Goal: Check status: Check status

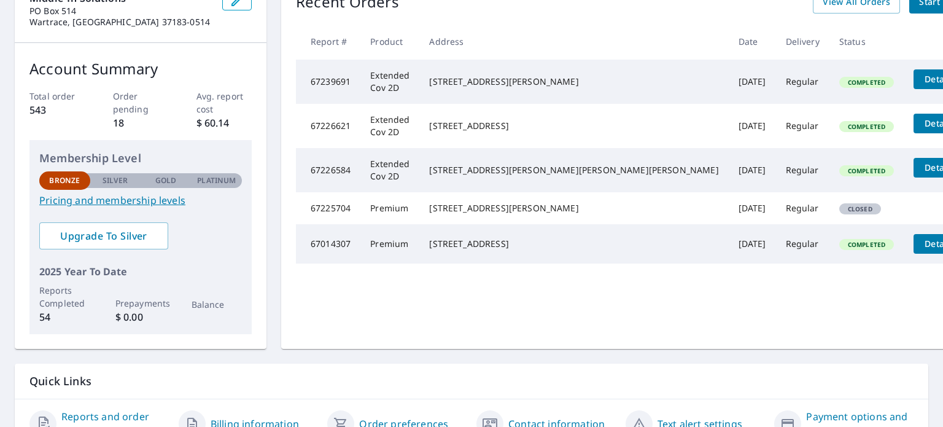
scroll to position [86, 0]
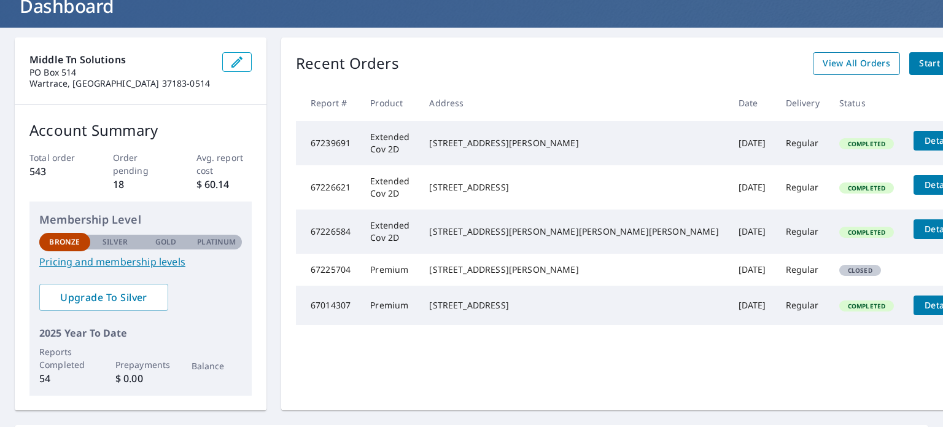
click at [823, 58] on span "View All Orders" at bounding box center [857, 63] width 68 height 15
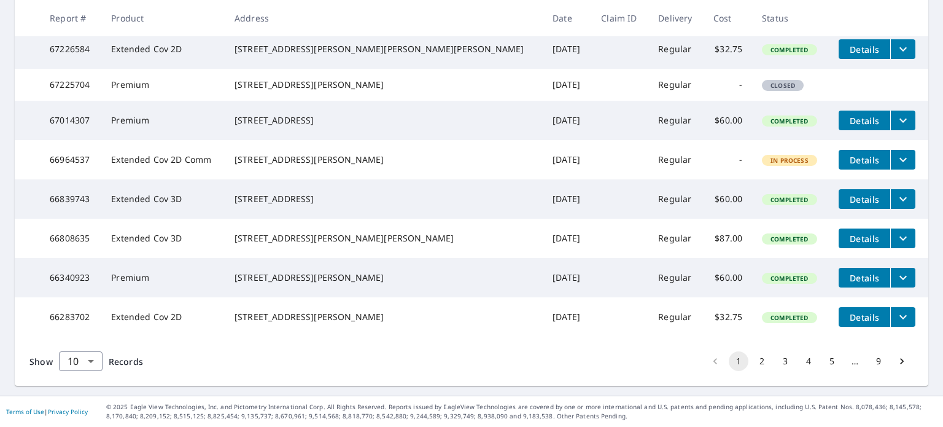
scroll to position [377, 0]
click at [896, 362] on icon "Go to next page" at bounding box center [902, 361] width 12 height 12
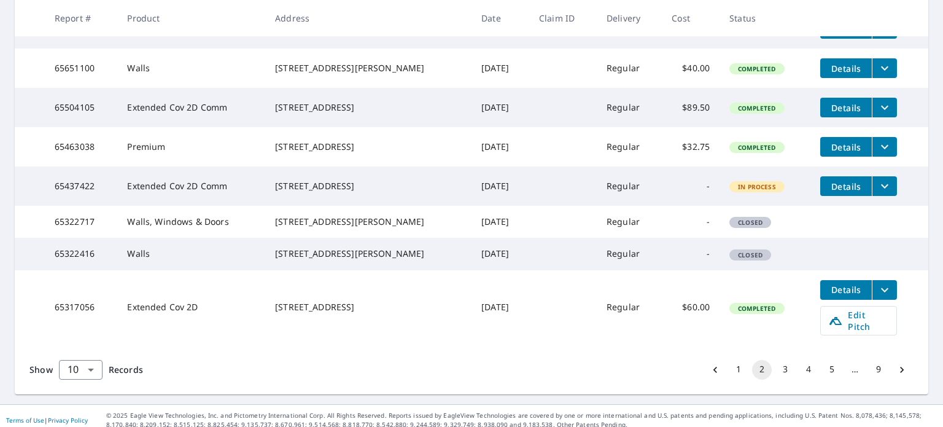
scroll to position [368, 0]
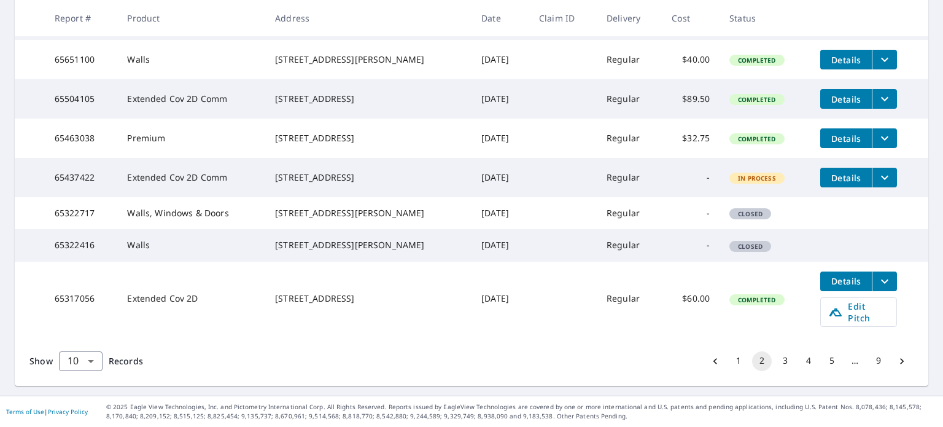
click at [896, 367] on icon "Go to next page" at bounding box center [902, 361] width 12 height 12
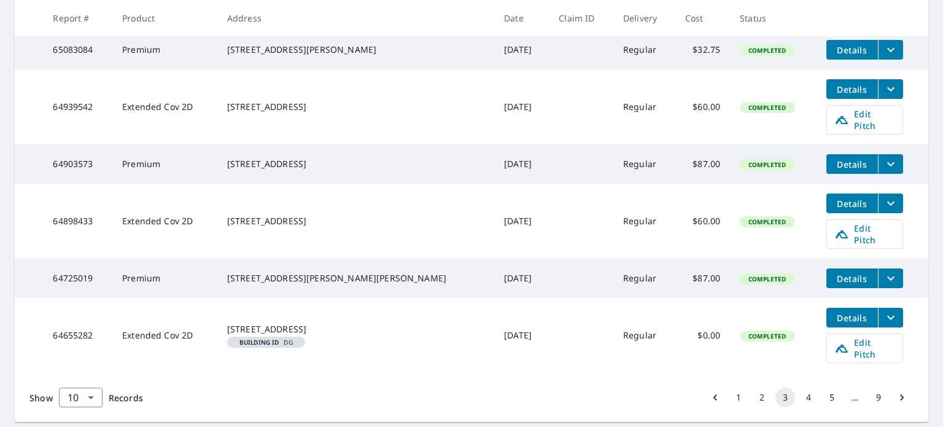
scroll to position [508, 0]
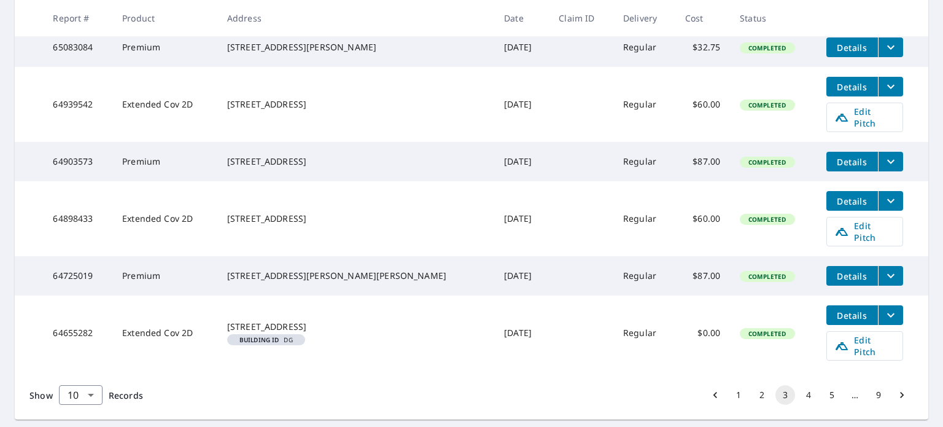
click at [896, 389] on icon "Go to next page" at bounding box center [902, 395] width 12 height 12
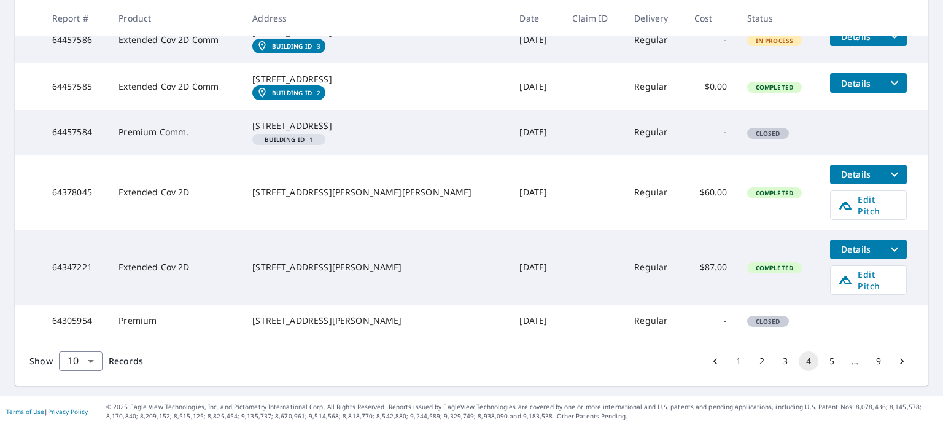
scroll to position [505, 0]
click at [822, 359] on button "5" at bounding box center [832, 361] width 20 height 20
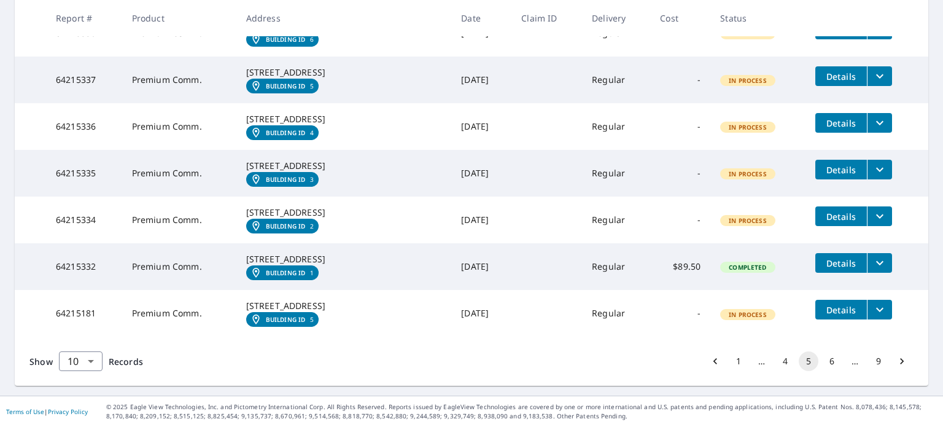
scroll to position [510, 0]
click at [896, 360] on icon "Go to next page" at bounding box center [902, 361] width 12 height 12
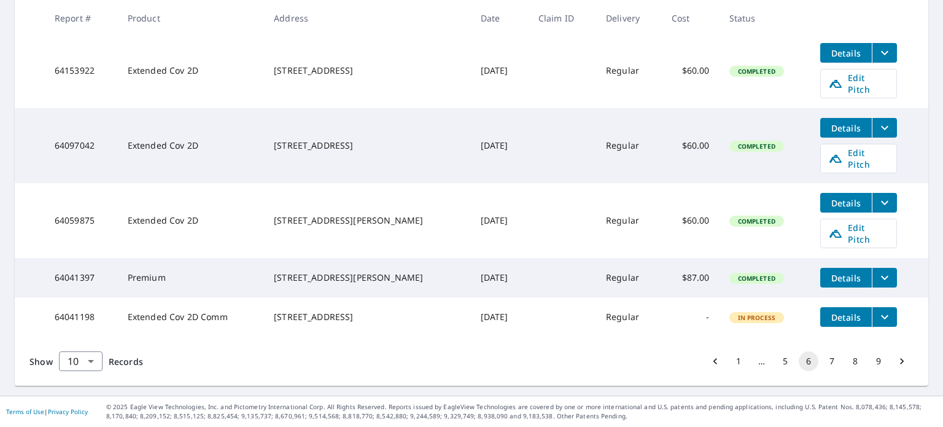
scroll to position [502, 0]
click at [896, 359] on icon "Go to next page" at bounding box center [902, 361] width 12 height 12
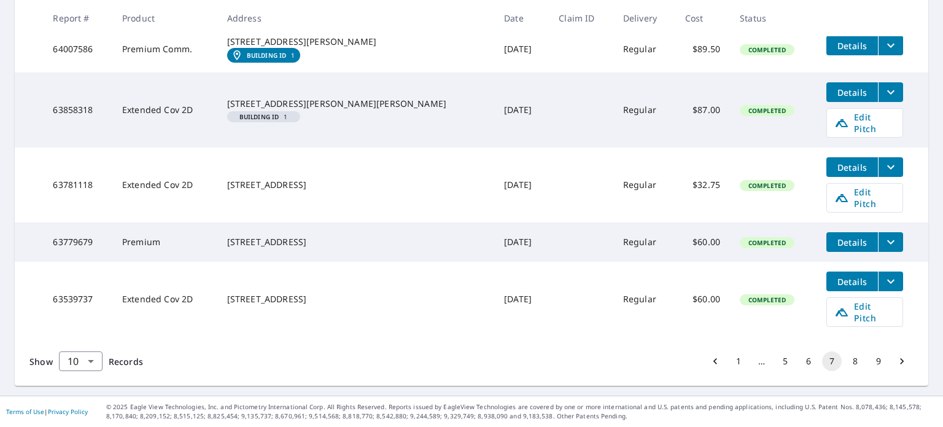
scroll to position [523, 0]
click at [730, 363] on button "1" at bounding box center [739, 361] width 20 height 20
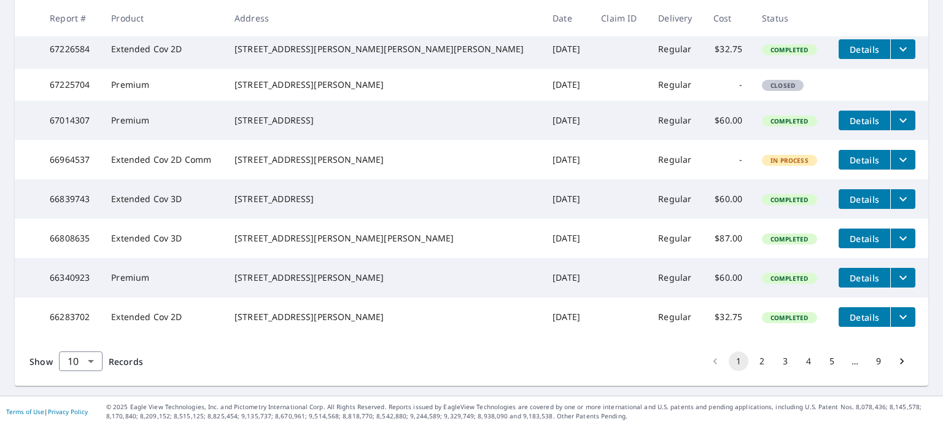
scroll to position [368, 0]
click at [896, 367] on icon "Go to next page" at bounding box center [902, 361] width 12 height 12
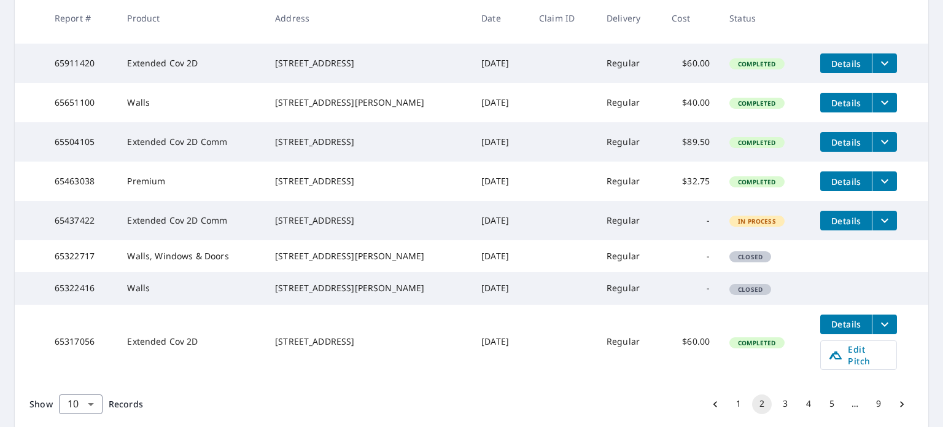
scroll to position [368, 0]
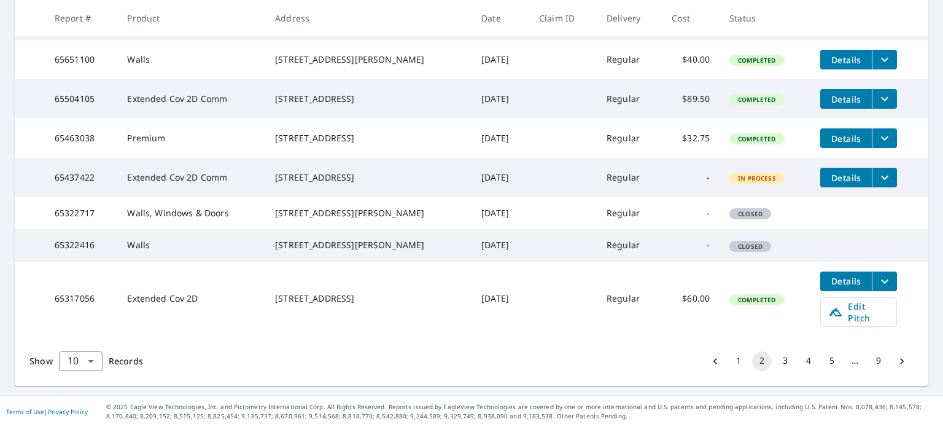
click at [896, 367] on icon "Go to next page" at bounding box center [902, 361] width 12 height 12
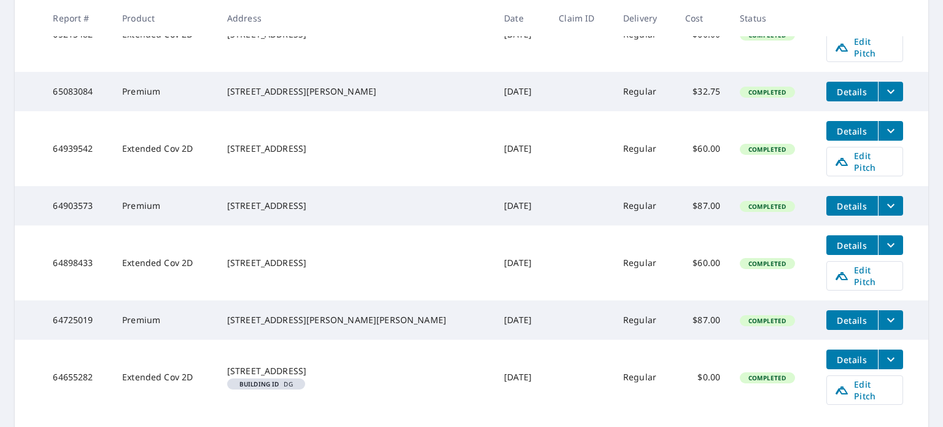
scroll to position [491, 0]
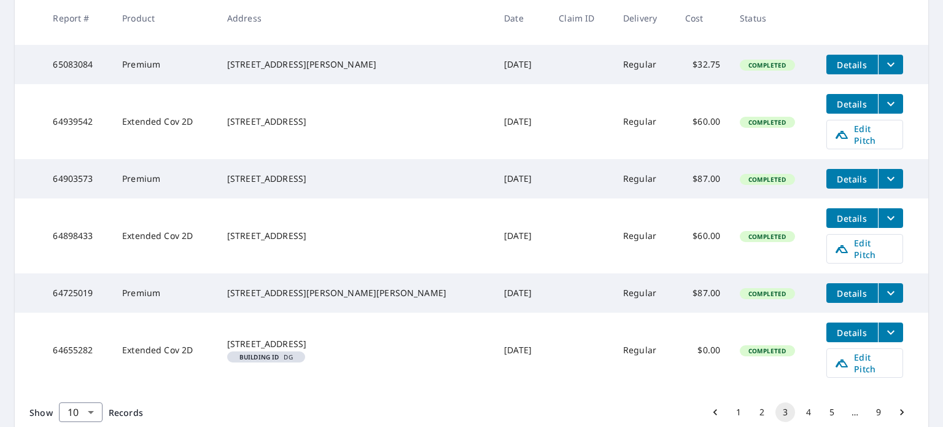
click at [896, 406] on icon "Go to next page" at bounding box center [902, 412] width 12 height 12
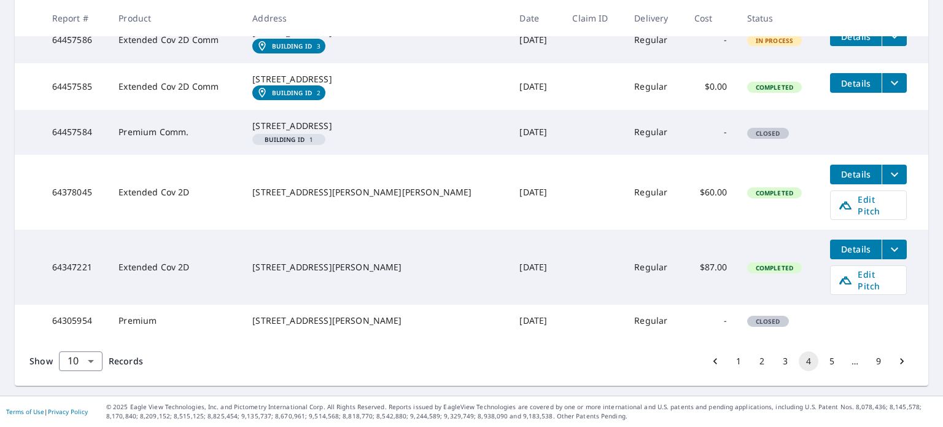
scroll to position [505, 0]
click at [896, 359] on icon "Go to next page" at bounding box center [902, 361] width 12 height 12
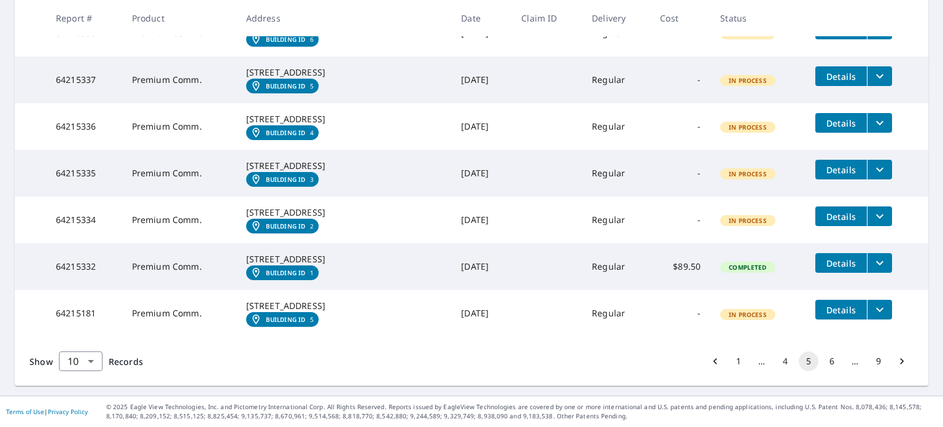
scroll to position [510, 0]
click at [896, 361] on icon "Go to next page" at bounding box center [902, 361] width 12 height 12
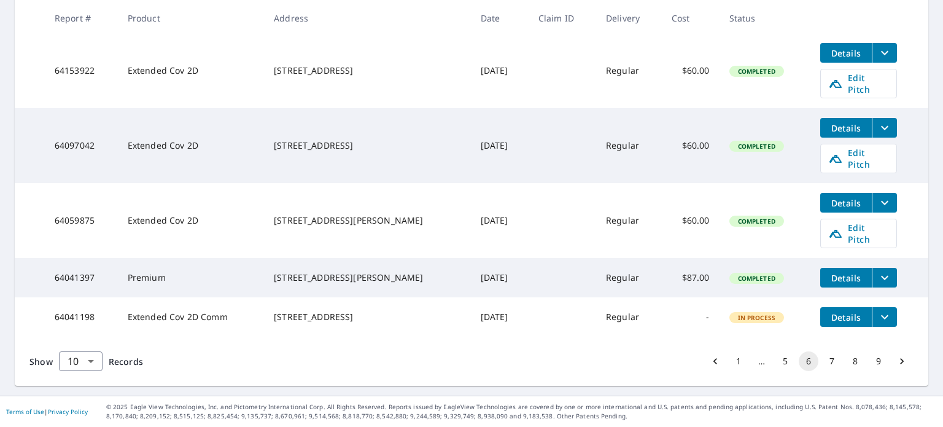
scroll to position [502, 0]
click at [896, 365] on icon "Go to next page" at bounding box center [902, 361] width 12 height 12
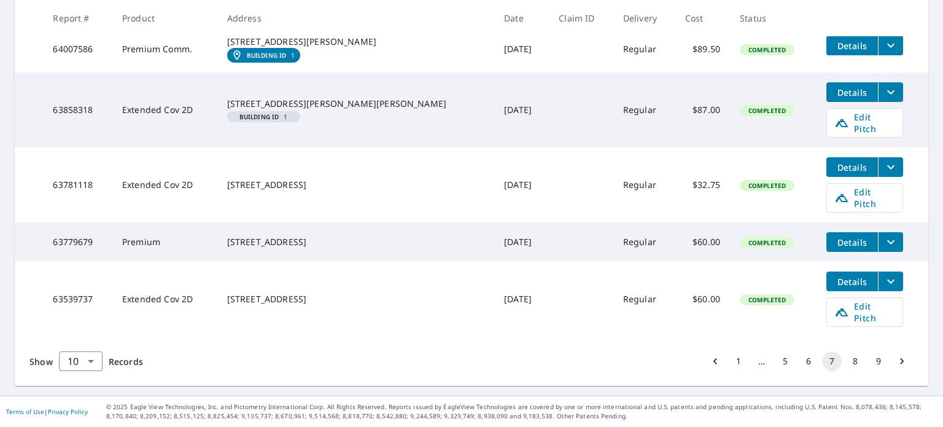
scroll to position [523, 0]
click at [896, 359] on icon "Go to next page" at bounding box center [902, 361] width 12 height 12
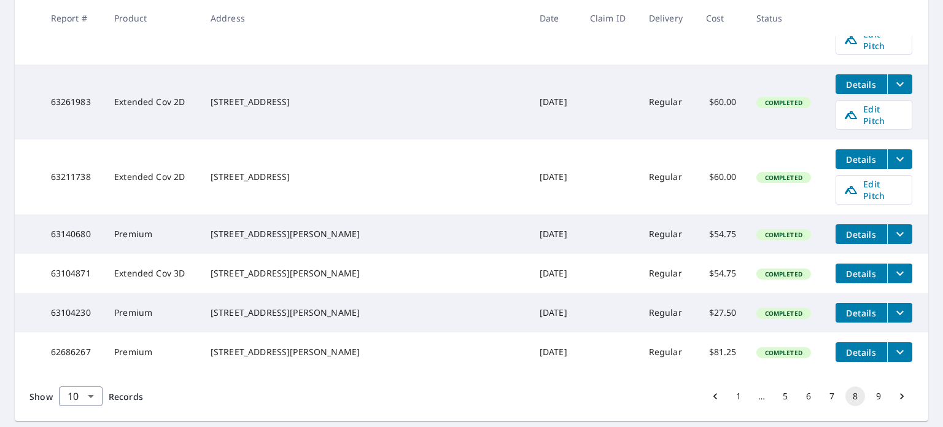
scroll to position [508, 0]
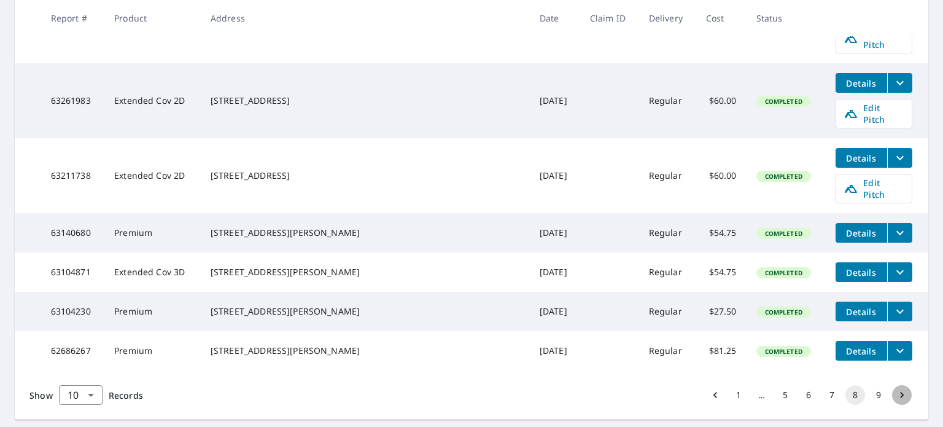
click at [900, 392] on icon "Go to next page" at bounding box center [902, 395] width 4 height 6
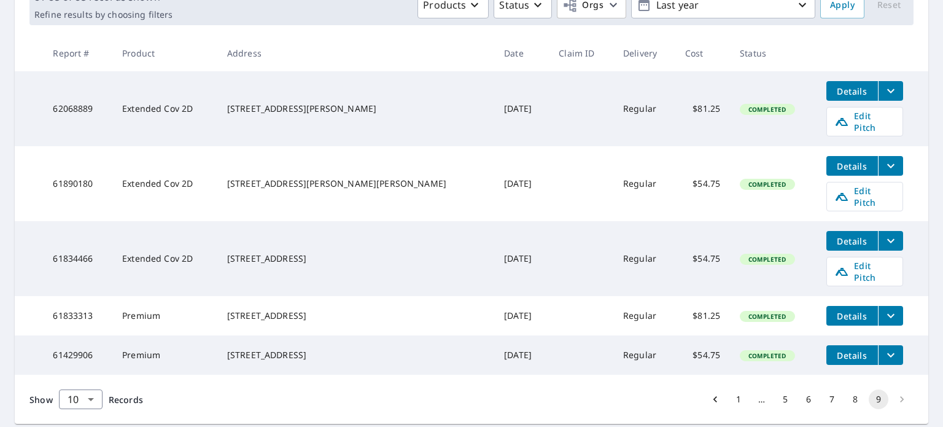
scroll to position [222, 0]
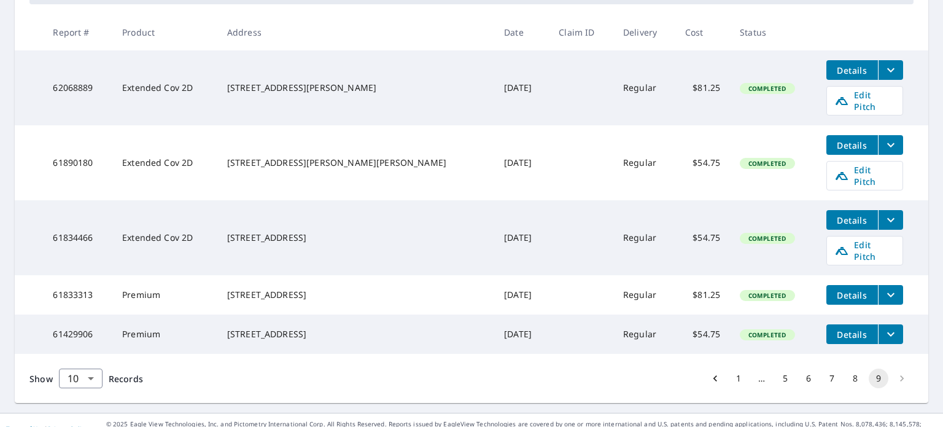
click at [892, 368] on li "pagination navigation" at bounding box center [901, 378] width 23 height 20
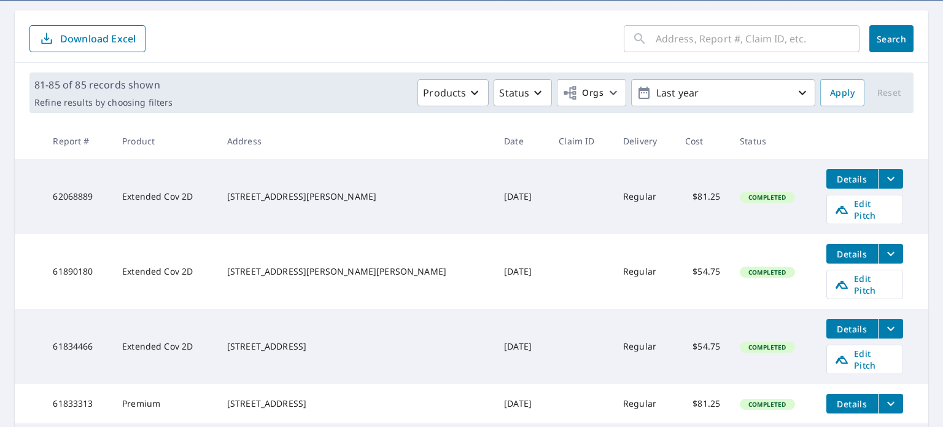
scroll to position [0, 0]
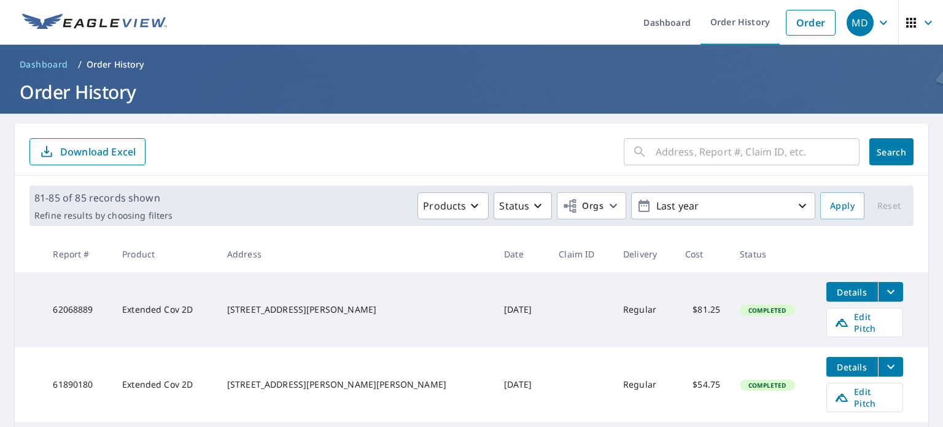
click at [715, 147] on input "text" at bounding box center [758, 151] width 204 height 34
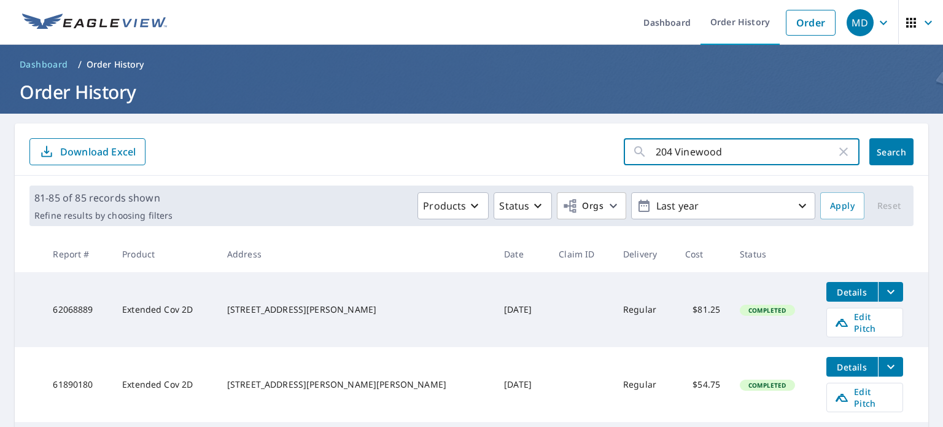
type input "204 Vinewood"
click at [879, 149] on span "Search" at bounding box center [891, 152] width 25 height 12
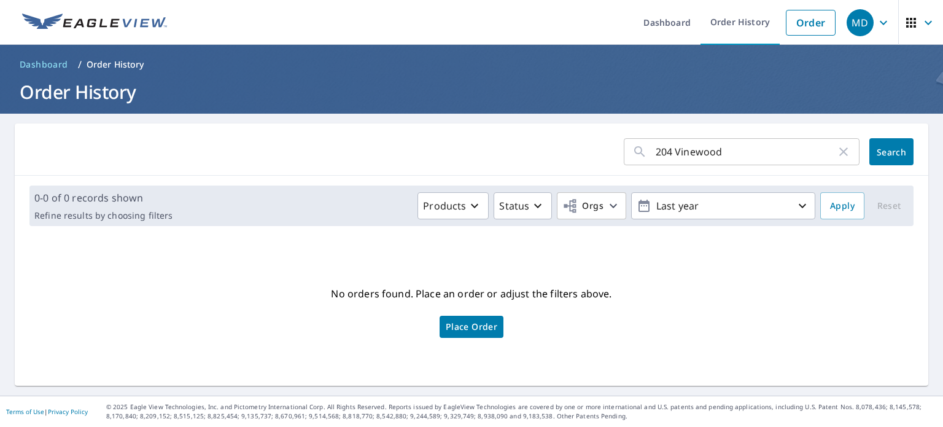
click at [663, 149] on input "204 Vinewood" at bounding box center [746, 151] width 181 height 34
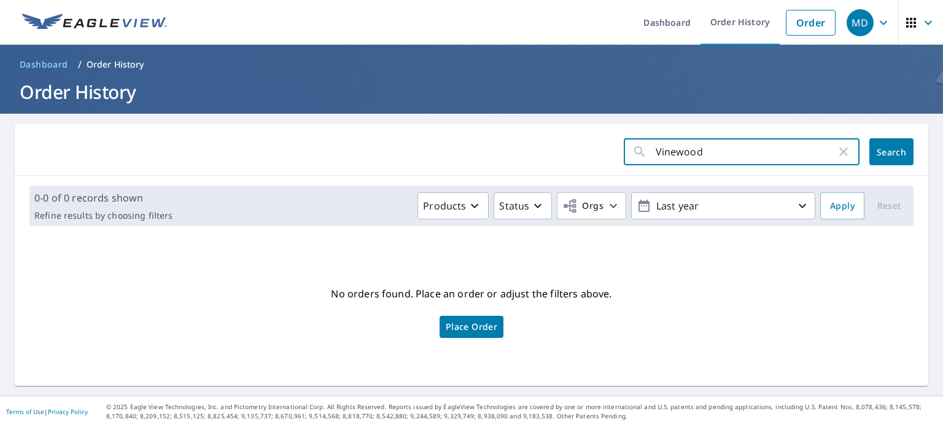
type input "Vinewood"
click at [881, 142] on button "Search" at bounding box center [891, 151] width 44 height 27
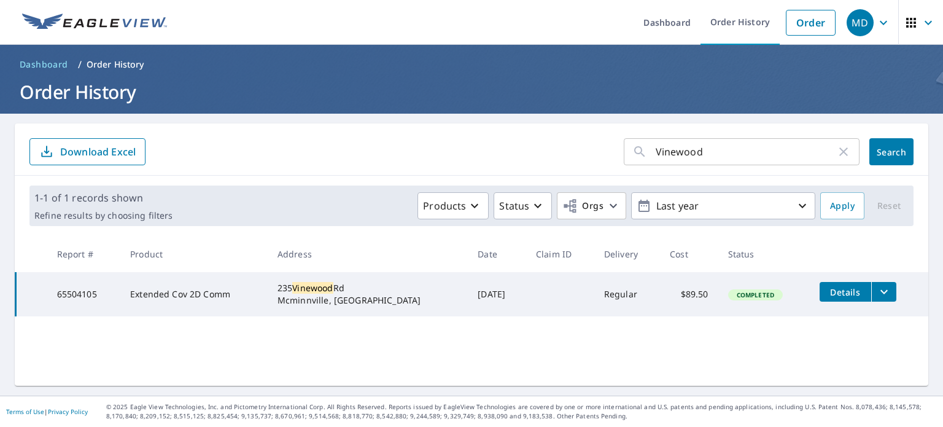
click at [876, 20] on icon "button" at bounding box center [883, 22] width 15 height 15
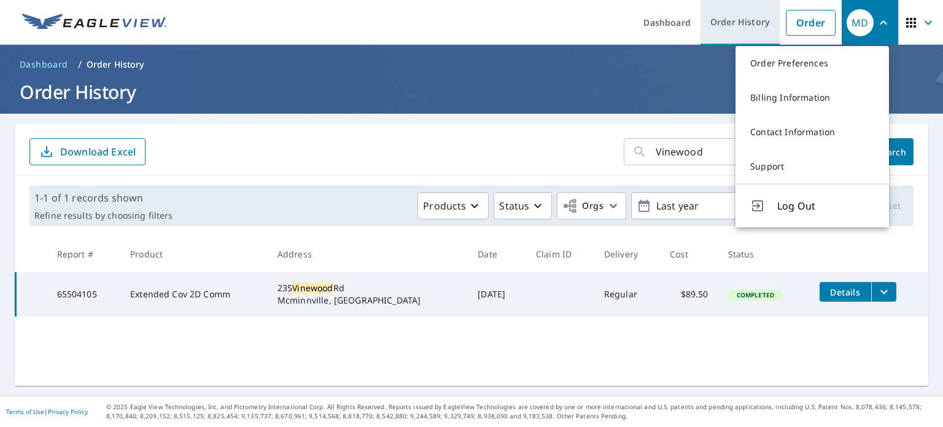
click at [737, 25] on link "Order History" at bounding box center [740, 22] width 79 height 45
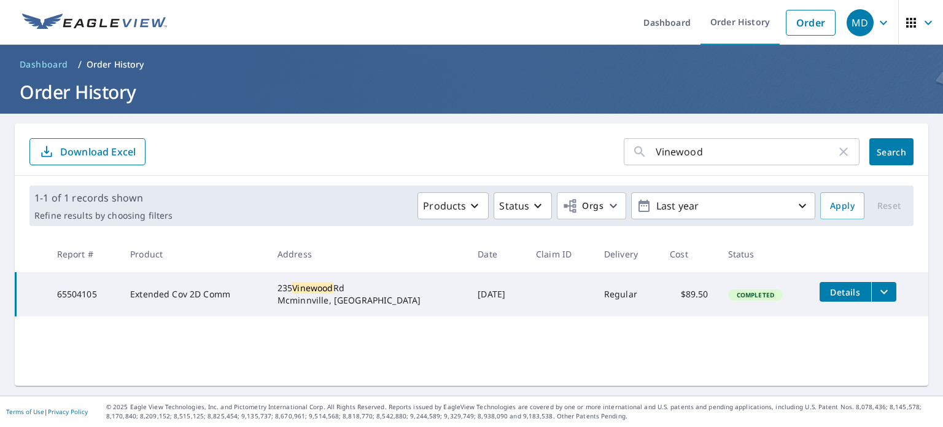
click at [705, 152] on input "Vinewood" at bounding box center [746, 151] width 181 height 34
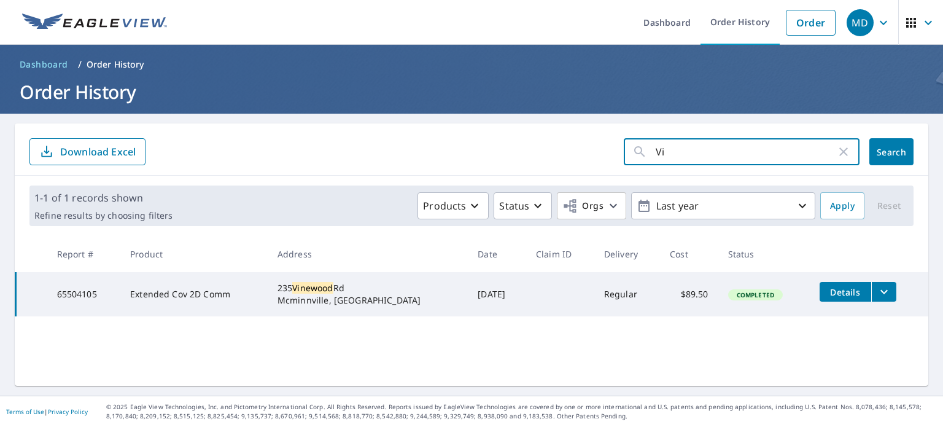
type input "V"
click at [836, 153] on icon "button" at bounding box center [843, 151] width 15 height 15
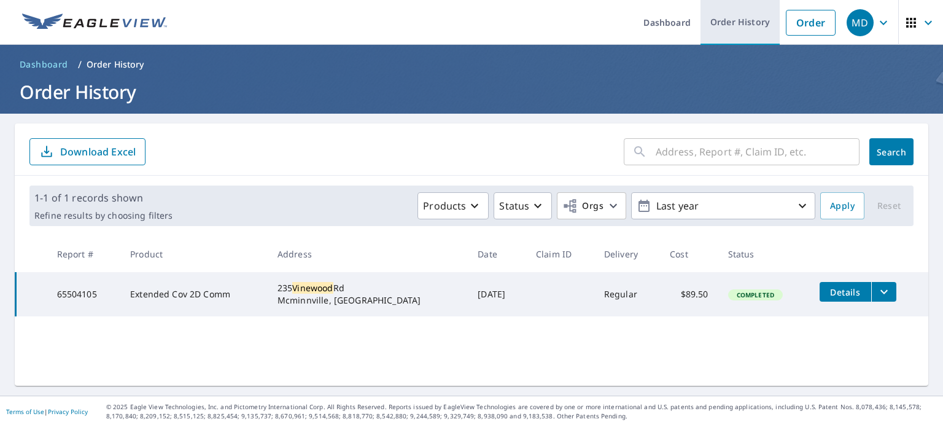
click at [737, 25] on link "Order History" at bounding box center [740, 22] width 79 height 45
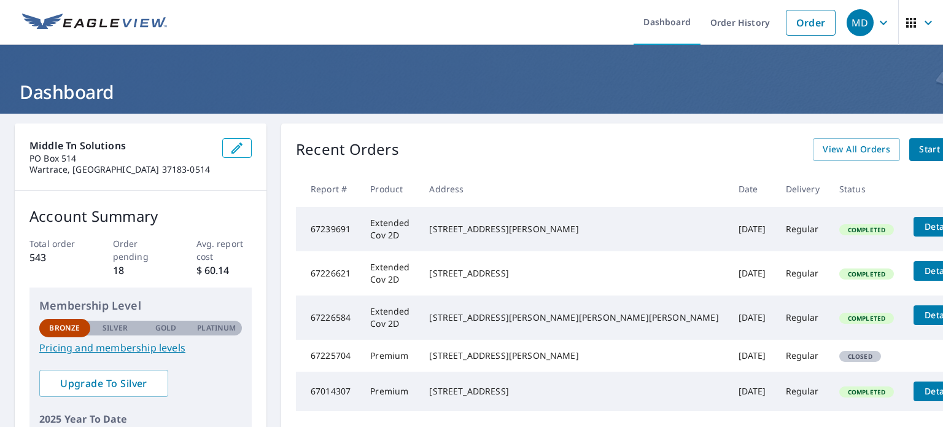
scroll to position [61, 0]
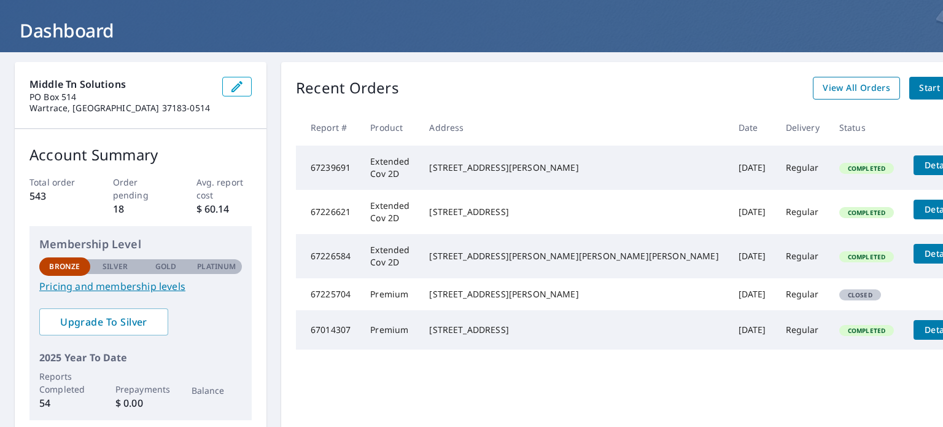
click at [823, 86] on span "View All Orders" at bounding box center [857, 87] width 68 height 15
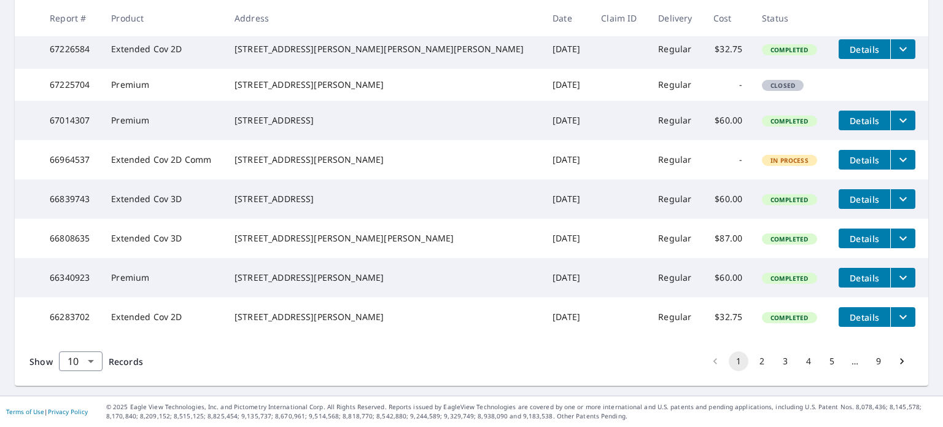
scroll to position [377, 0]
click at [896, 362] on icon "Go to next page" at bounding box center [902, 361] width 12 height 12
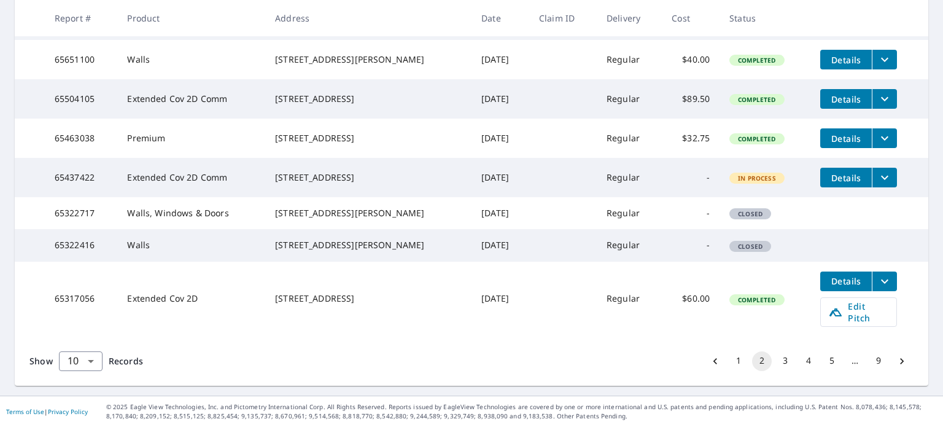
scroll to position [399, 0]
click at [896, 362] on icon "Go to next page" at bounding box center [902, 361] width 12 height 12
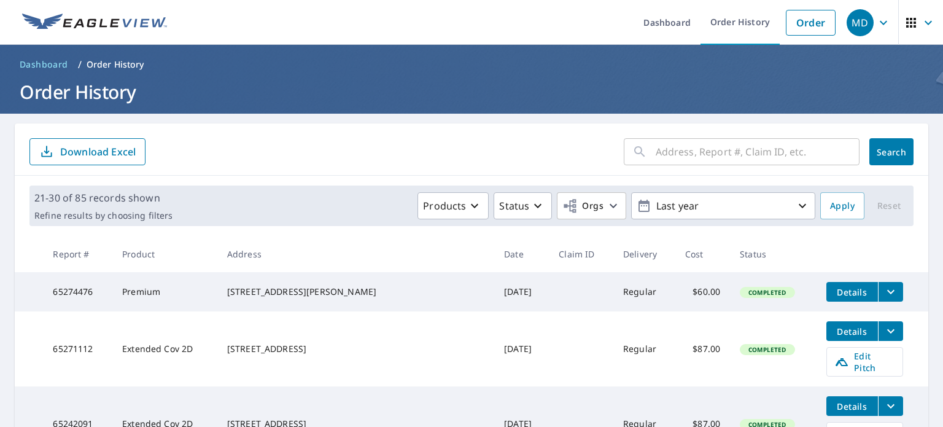
click at [670, 147] on input "text" at bounding box center [758, 151] width 204 height 34
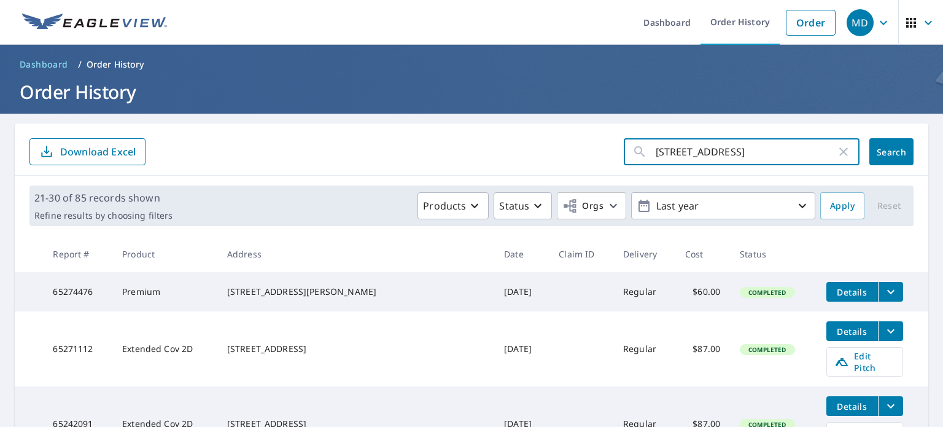
type input "[STREET_ADDRESS]"
click button "Search" at bounding box center [891, 151] width 44 height 27
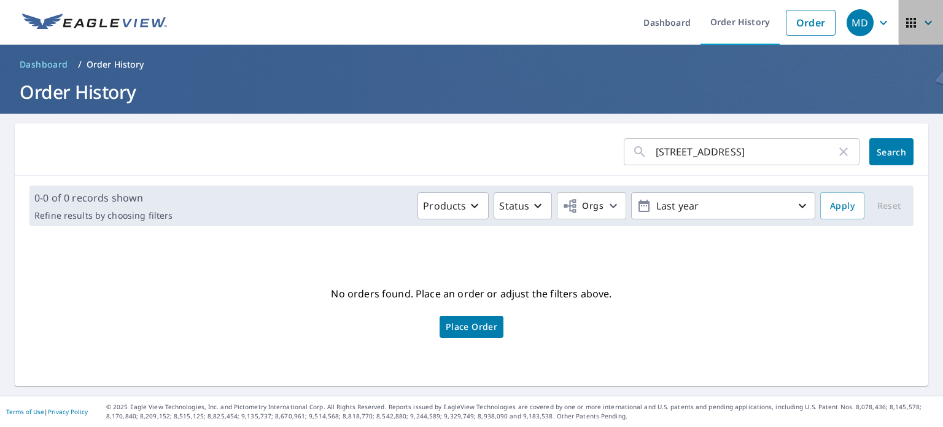
click at [921, 22] on icon "button" at bounding box center [928, 22] width 15 height 15
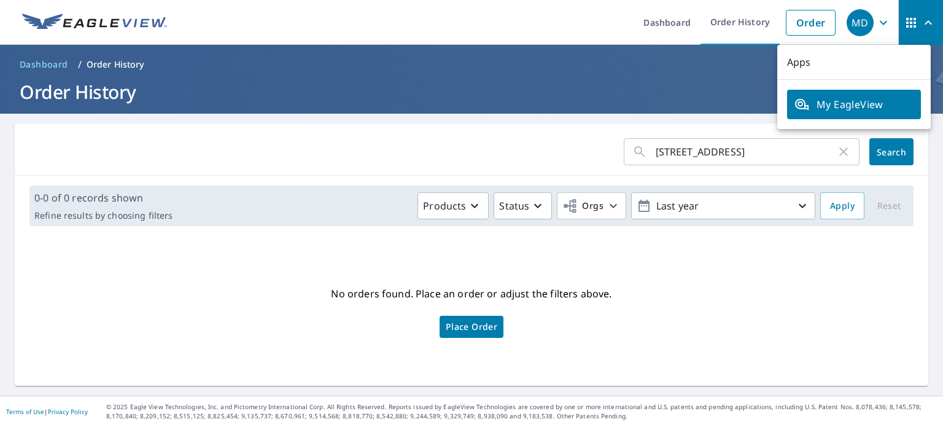
click at [853, 101] on span "My EagleView" at bounding box center [854, 104] width 119 height 15
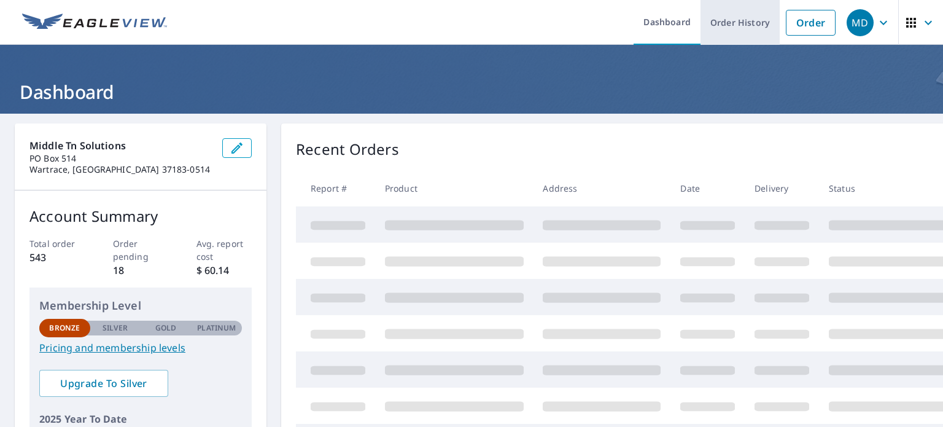
click at [729, 21] on link "Order History" at bounding box center [740, 22] width 79 height 45
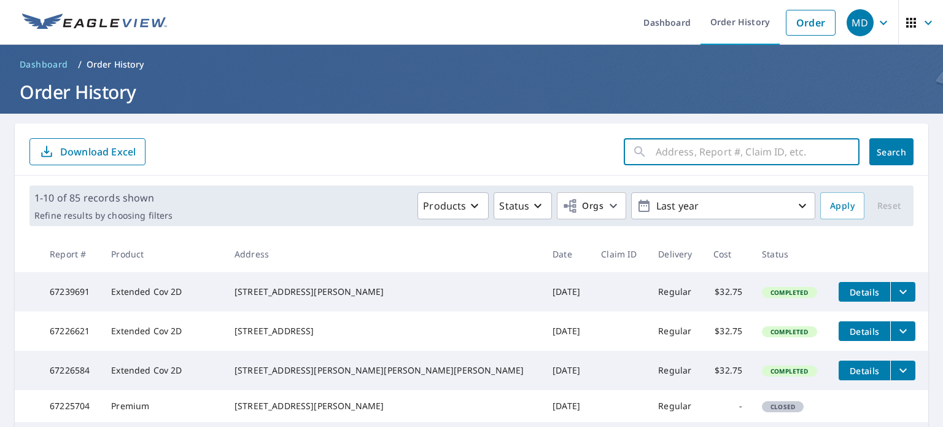
click at [661, 147] on input "text" at bounding box center [758, 151] width 204 height 34
type input "204 Vinewood"
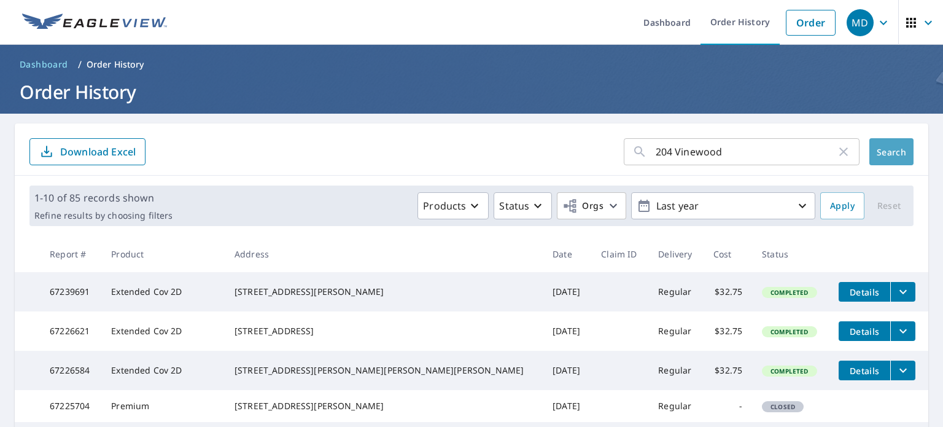
click at [882, 152] on span "Search" at bounding box center [891, 152] width 25 height 12
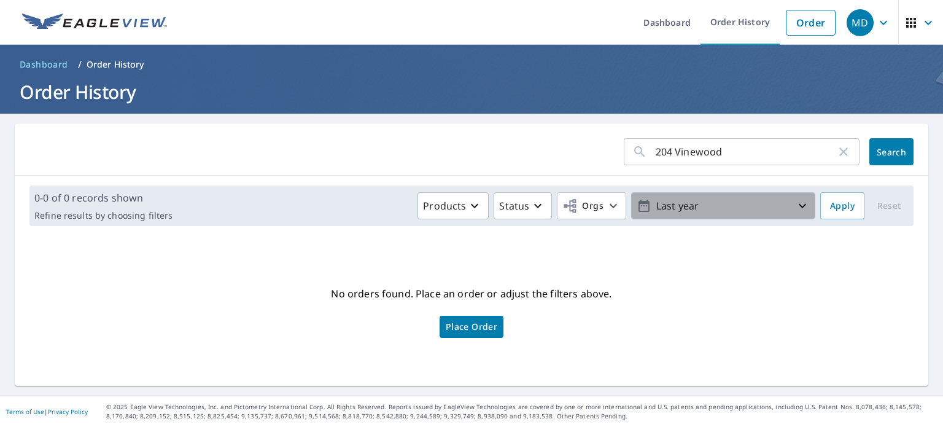
click at [799, 206] on icon "button" at bounding box center [802, 206] width 7 height 4
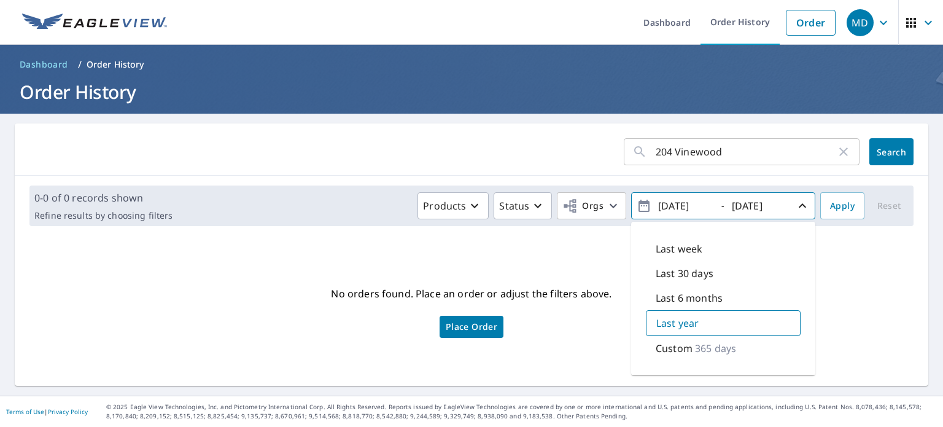
click at [667, 294] on p "Last 6 months" at bounding box center [689, 297] width 67 height 15
type input "2025/03/08"
click at [888, 148] on span "Search" at bounding box center [891, 152] width 25 height 12
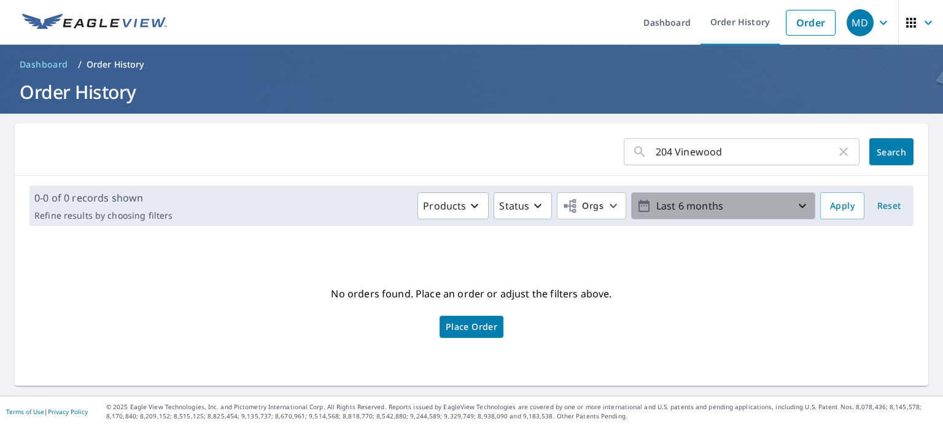
click at [795, 201] on icon "button" at bounding box center [802, 205] width 15 height 15
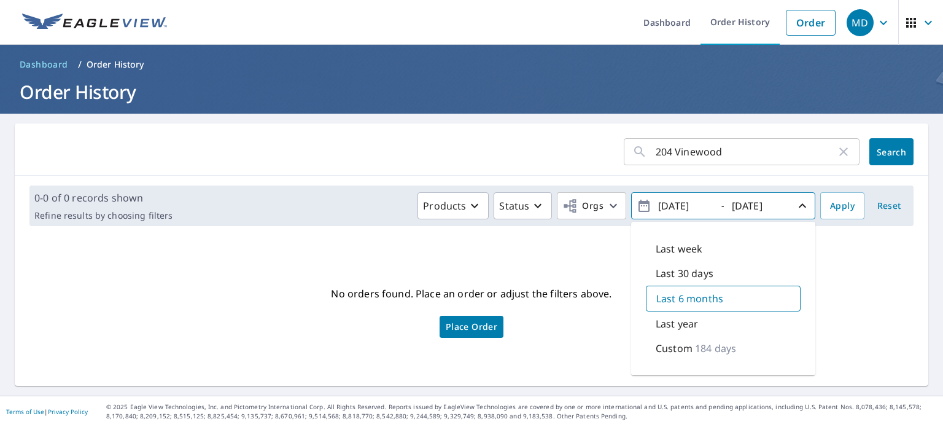
click at [704, 268] on p "Last 30 days" at bounding box center [685, 273] width 58 height 15
type input "2025/08/08"
click at [872, 158] on button "Search" at bounding box center [891, 151] width 44 height 27
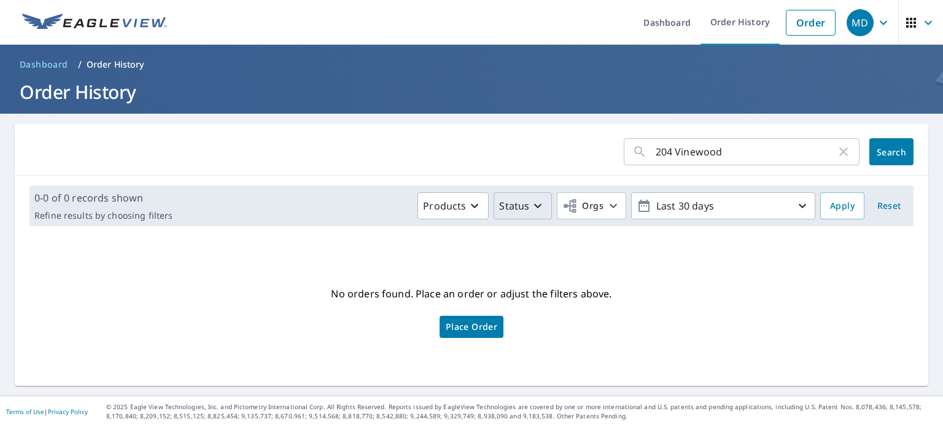
click at [535, 208] on icon "button" at bounding box center [537, 205] width 15 height 15
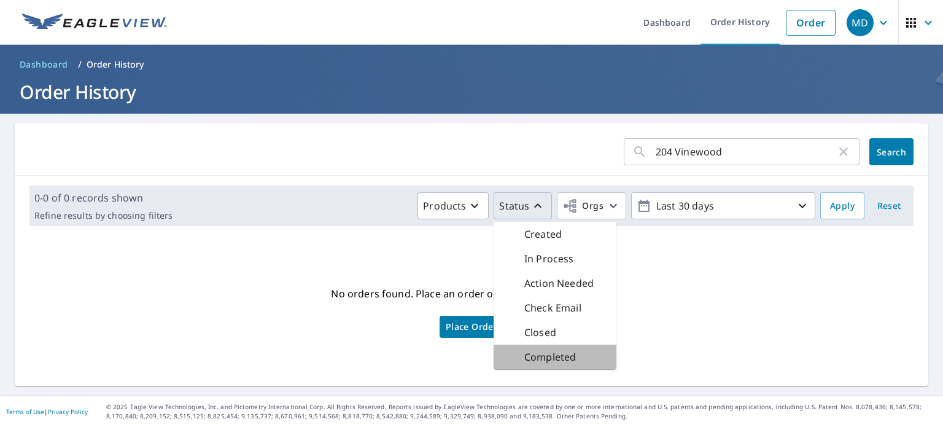
click at [545, 357] on p "Completed" at bounding box center [550, 356] width 52 height 15
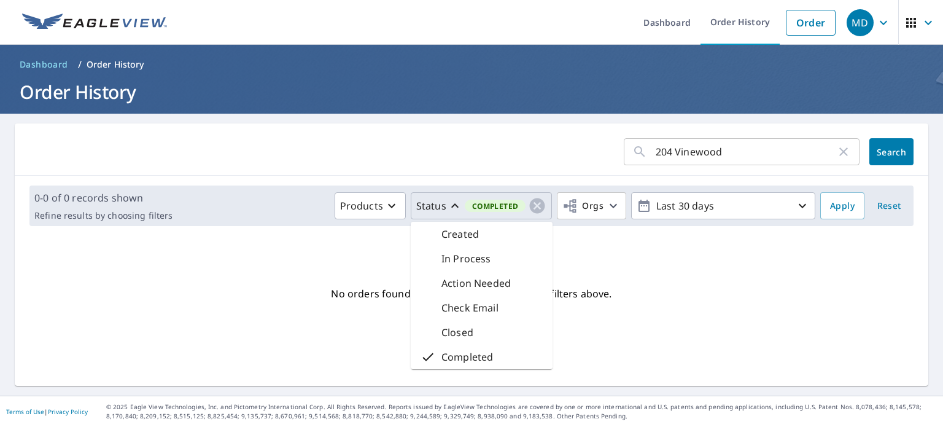
click at [889, 140] on button "Search" at bounding box center [891, 151] width 44 height 27
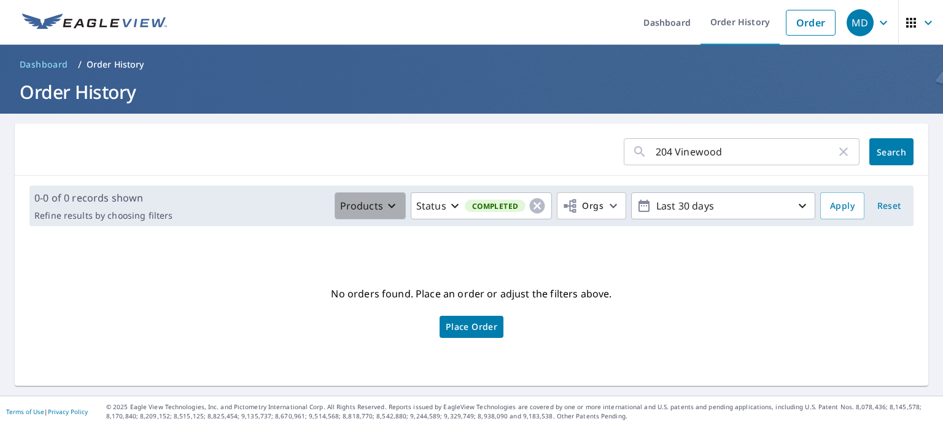
click at [385, 204] on icon "button" at bounding box center [391, 205] width 15 height 15
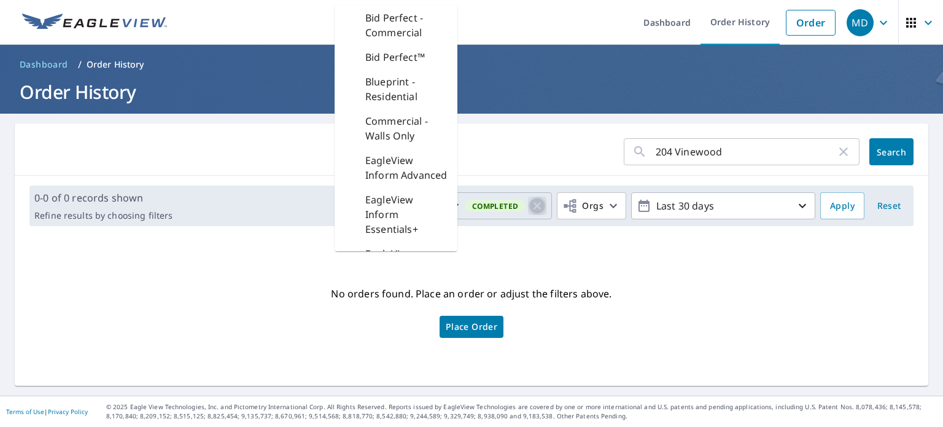
click at [530, 205] on icon "button" at bounding box center [537, 205] width 15 height 15
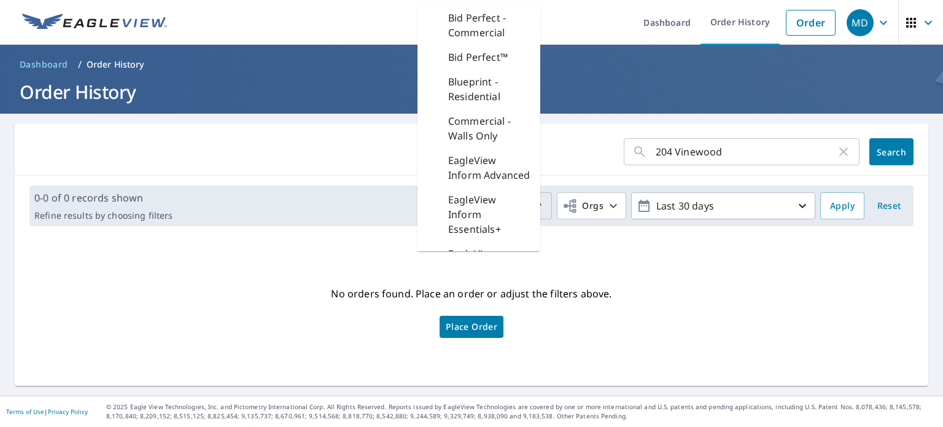
click at [627, 289] on div "No orders found. Place an order or adjust the filters above. Place Order" at bounding box center [472, 311] width 894 height 130
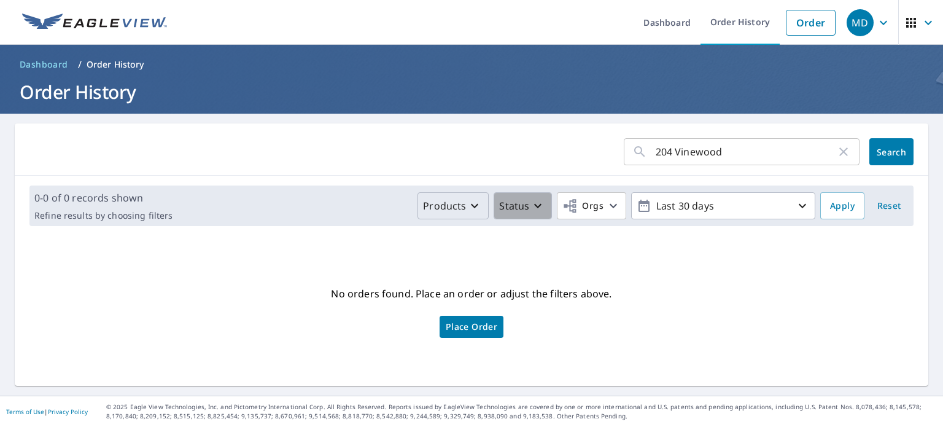
click at [534, 204] on icon "button" at bounding box center [537, 206] width 7 height 4
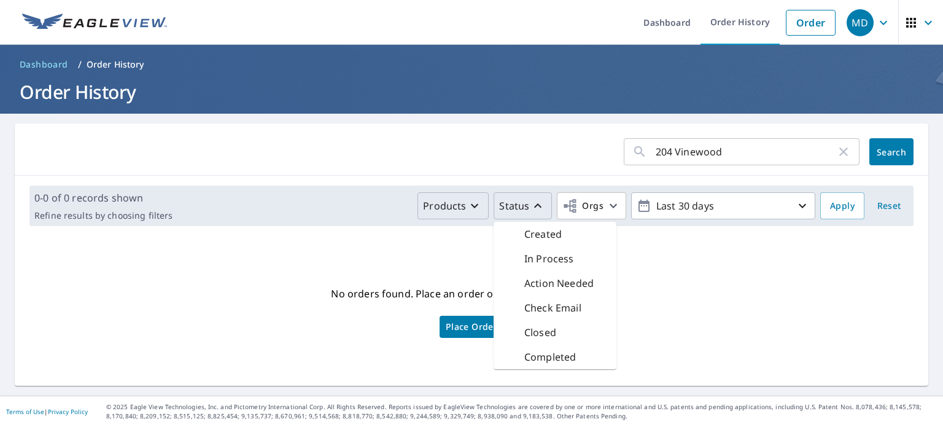
click at [878, 205] on span "Reset" at bounding box center [888, 205] width 29 height 15
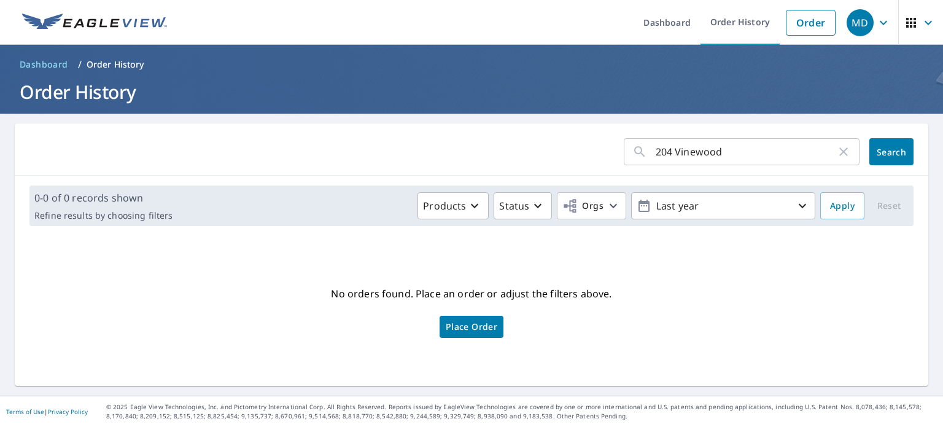
click at [837, 152] on icon "button" at bounding box center [843, 151] width 15 height 15
click at [822, 274] on div "No orders found. Place an order or adjust the filters above. Place Order" at bounding box center [472, 311] width 894 height 130
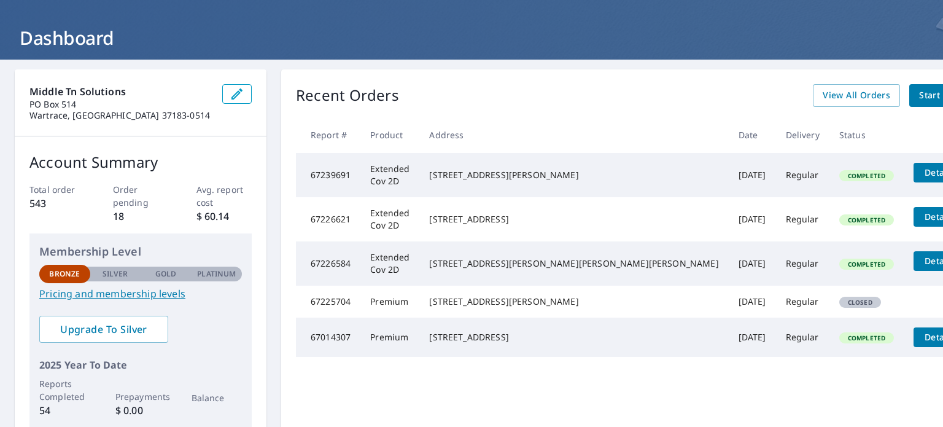
scroll to position [25, 0]
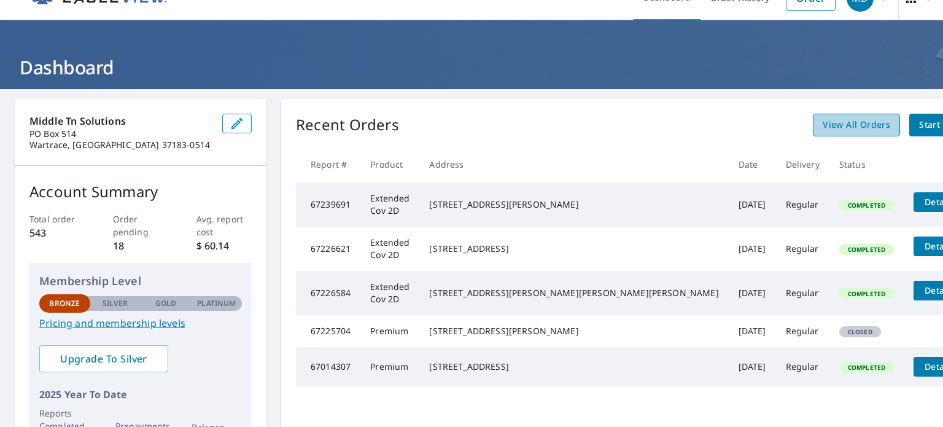
click at [823, 125] on span "View All Orders" at bounding box center [857, 124] width 68 height 15
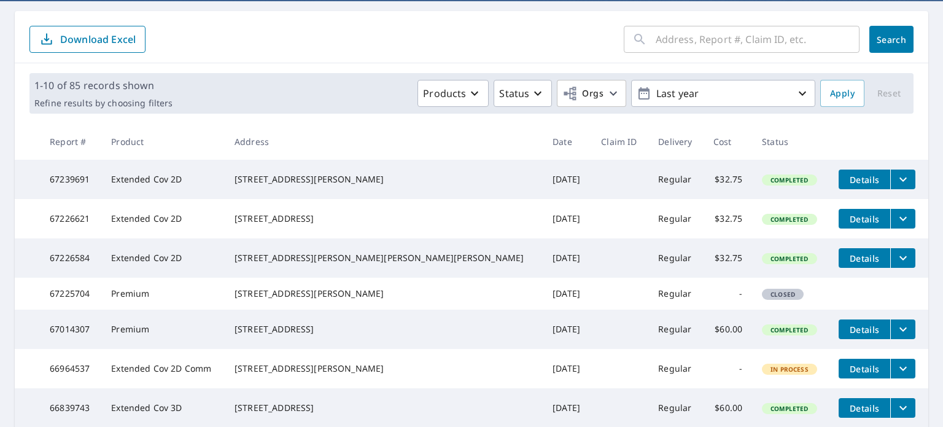
scroll to position [70, 0]
